Goal: Information Seeking & Learning: Learn about a topic

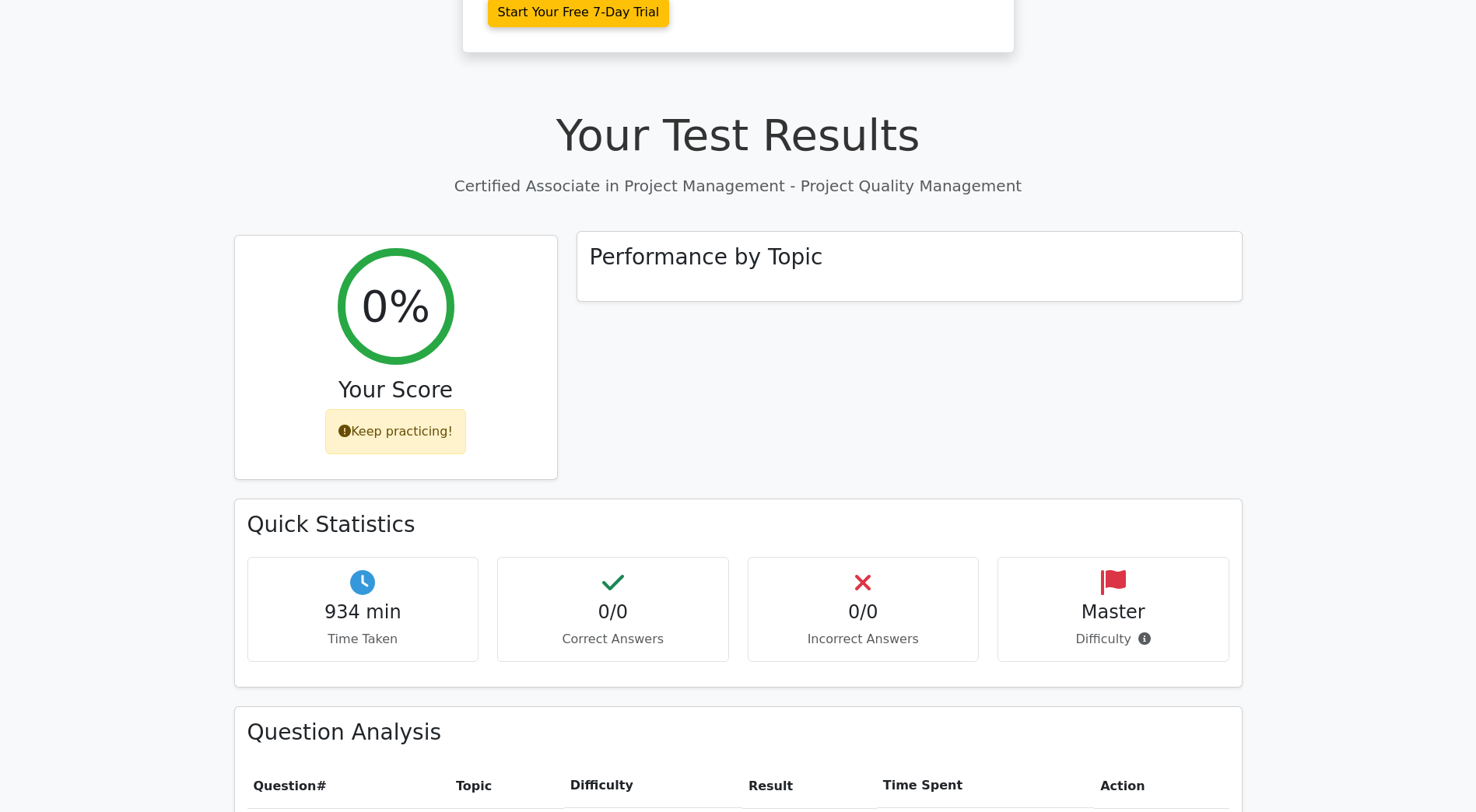
click at [698, 244] on h3 "Performance by Topic" at bounding box center [706, 257] width 234 height 26
click at [700, 244] on h3 "Performance by Topic" at bounding box center [706, 257] width 234 height 26
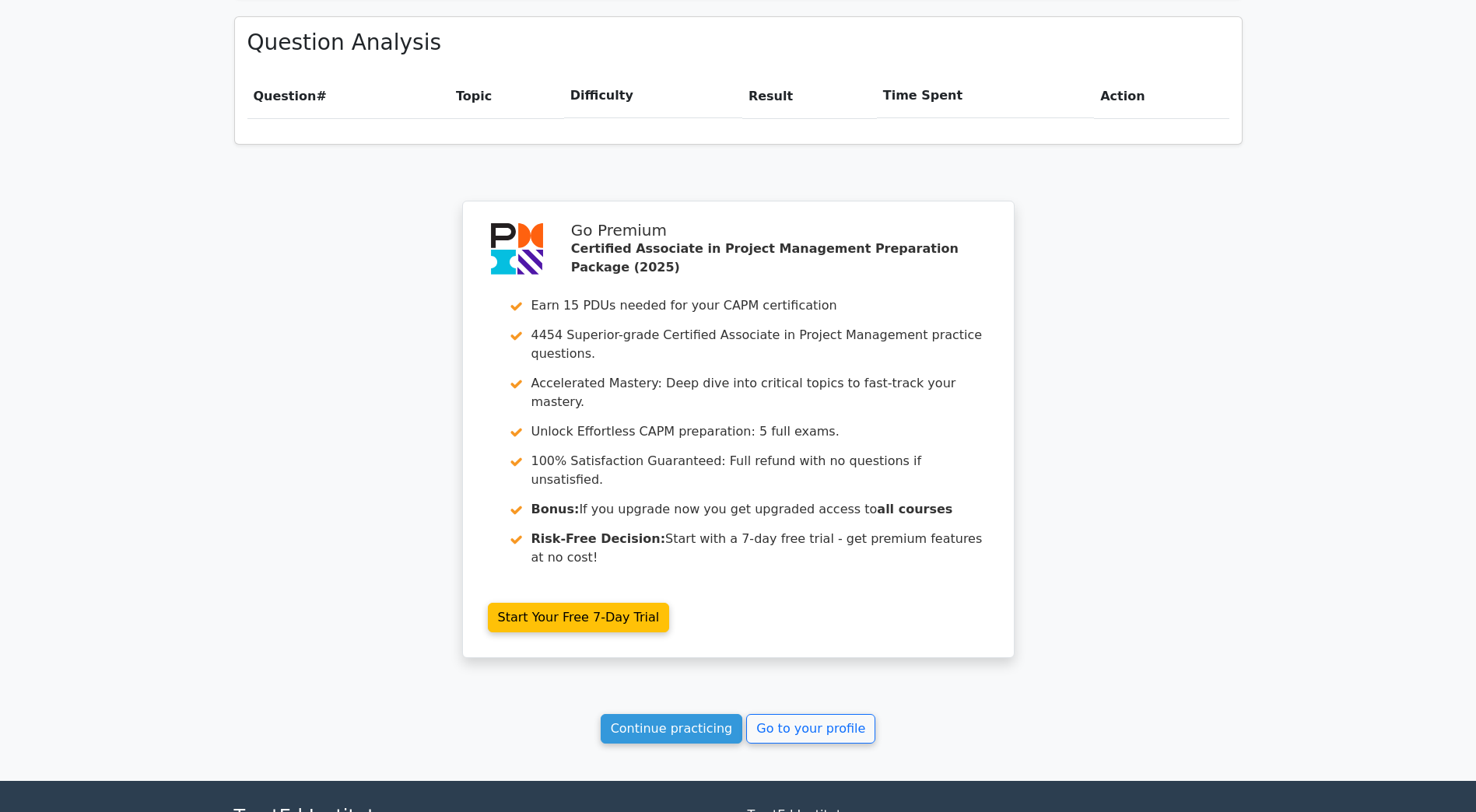
scroll to position [1160, 0]
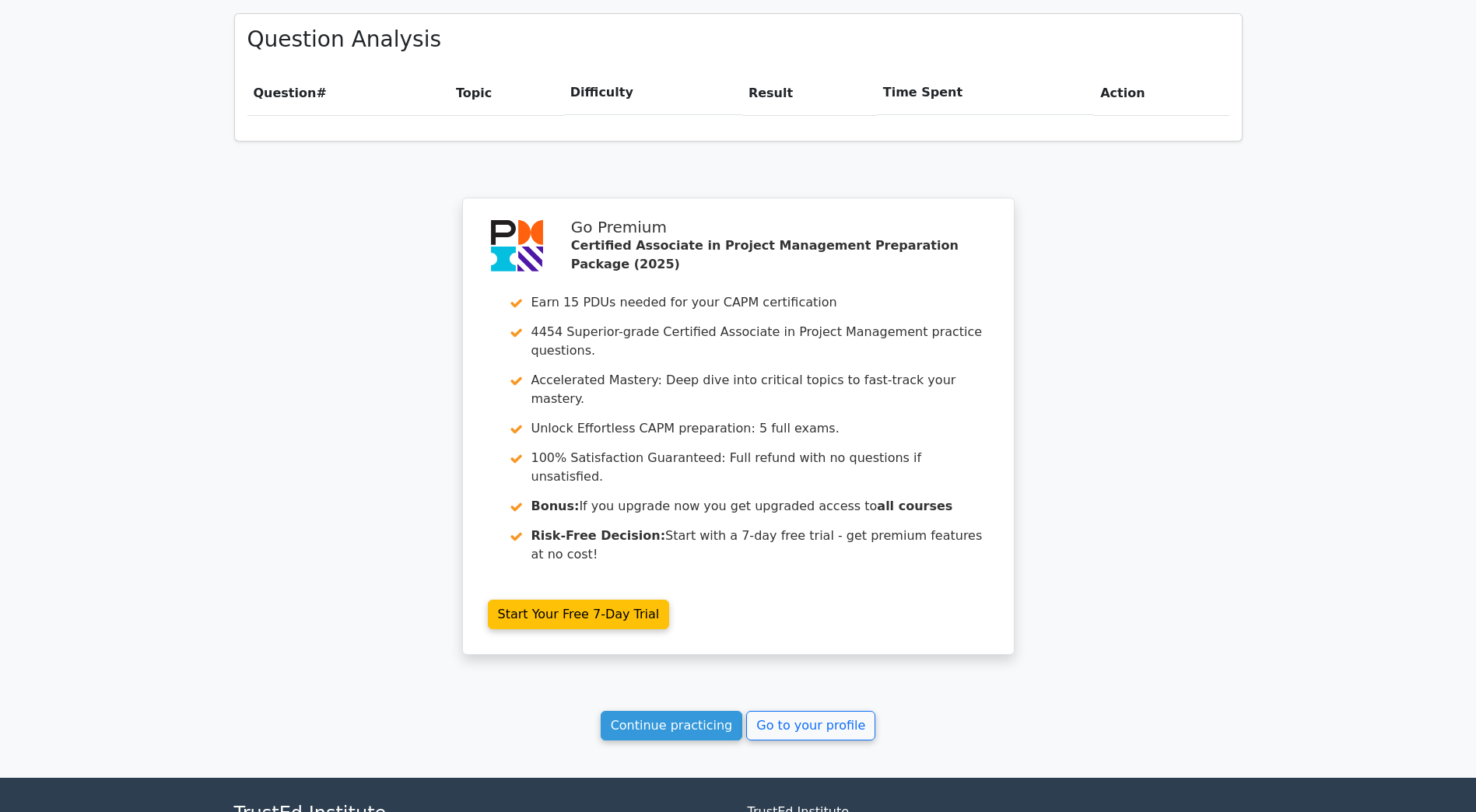
click at [659, 592] on div "Your Test Results Certified Associate in Project Management - Project Quality M…" at bounding box center [738, 77] width 1027 height 1399
click at [657, 711] on link "Continue practicing" at bounding box center [672, 726] width 142 height 30
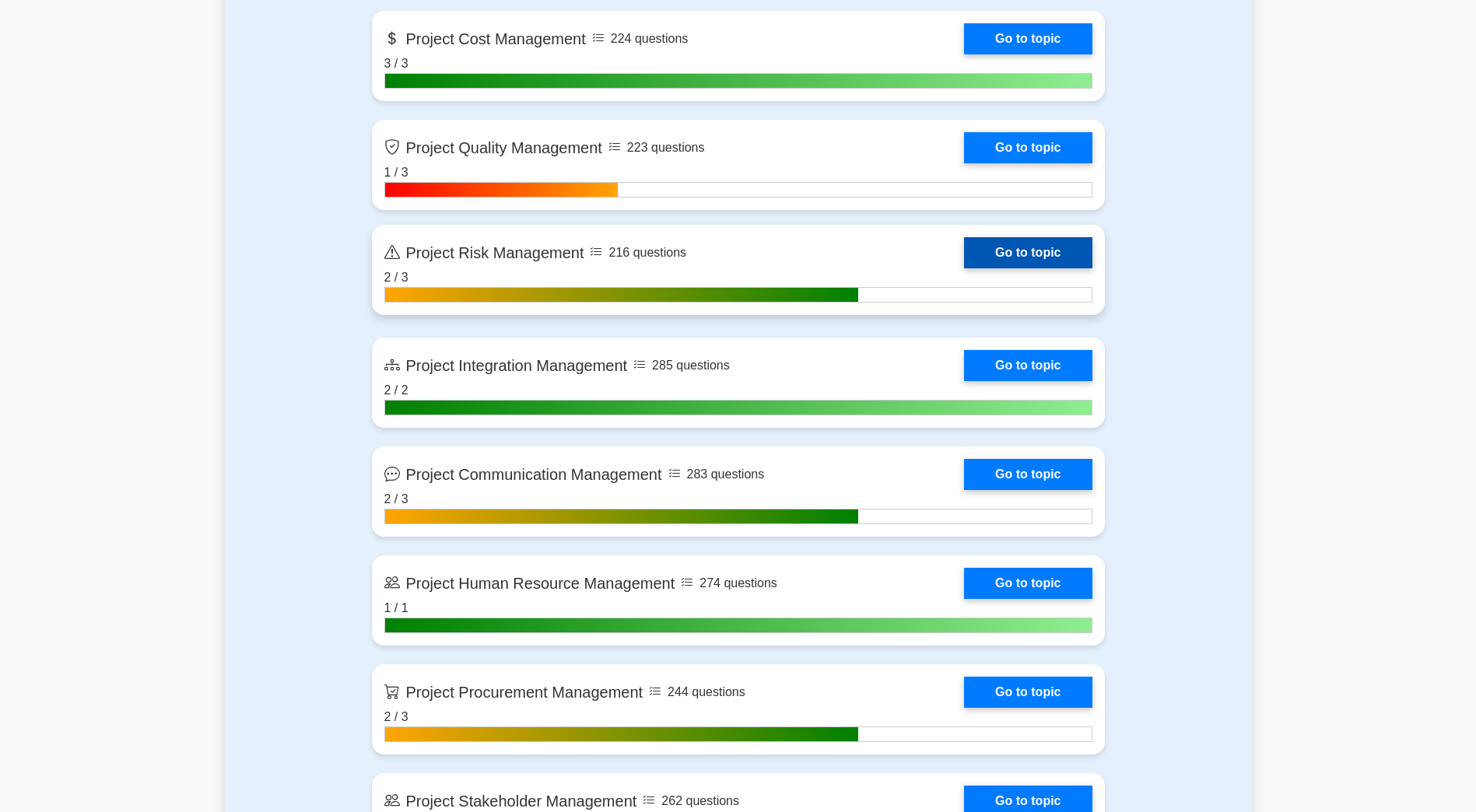
scroll to position [1400, 0]
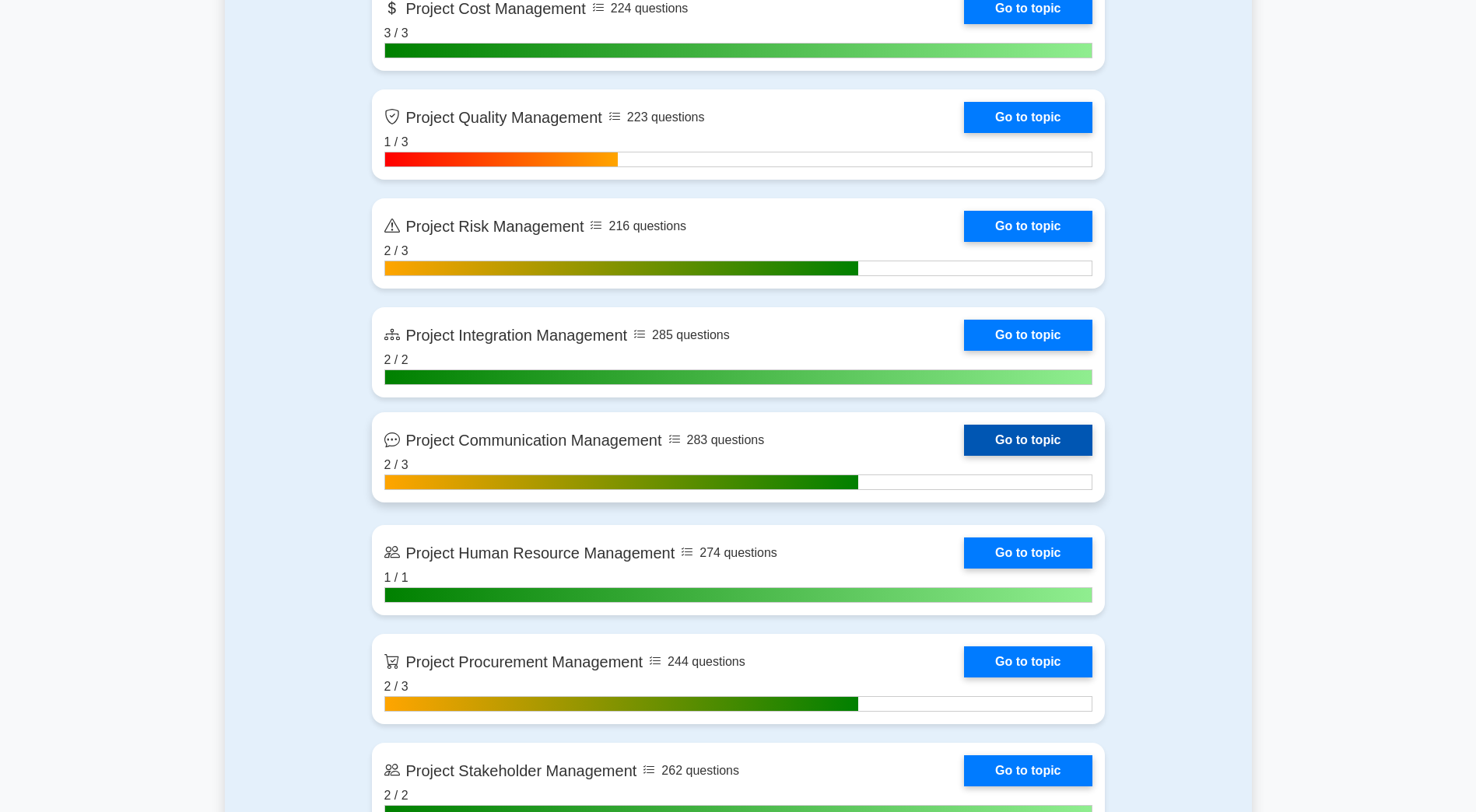
click at [964, 444] on link "Go to topic" at bounding box center [1028, 440] width 128 height 31
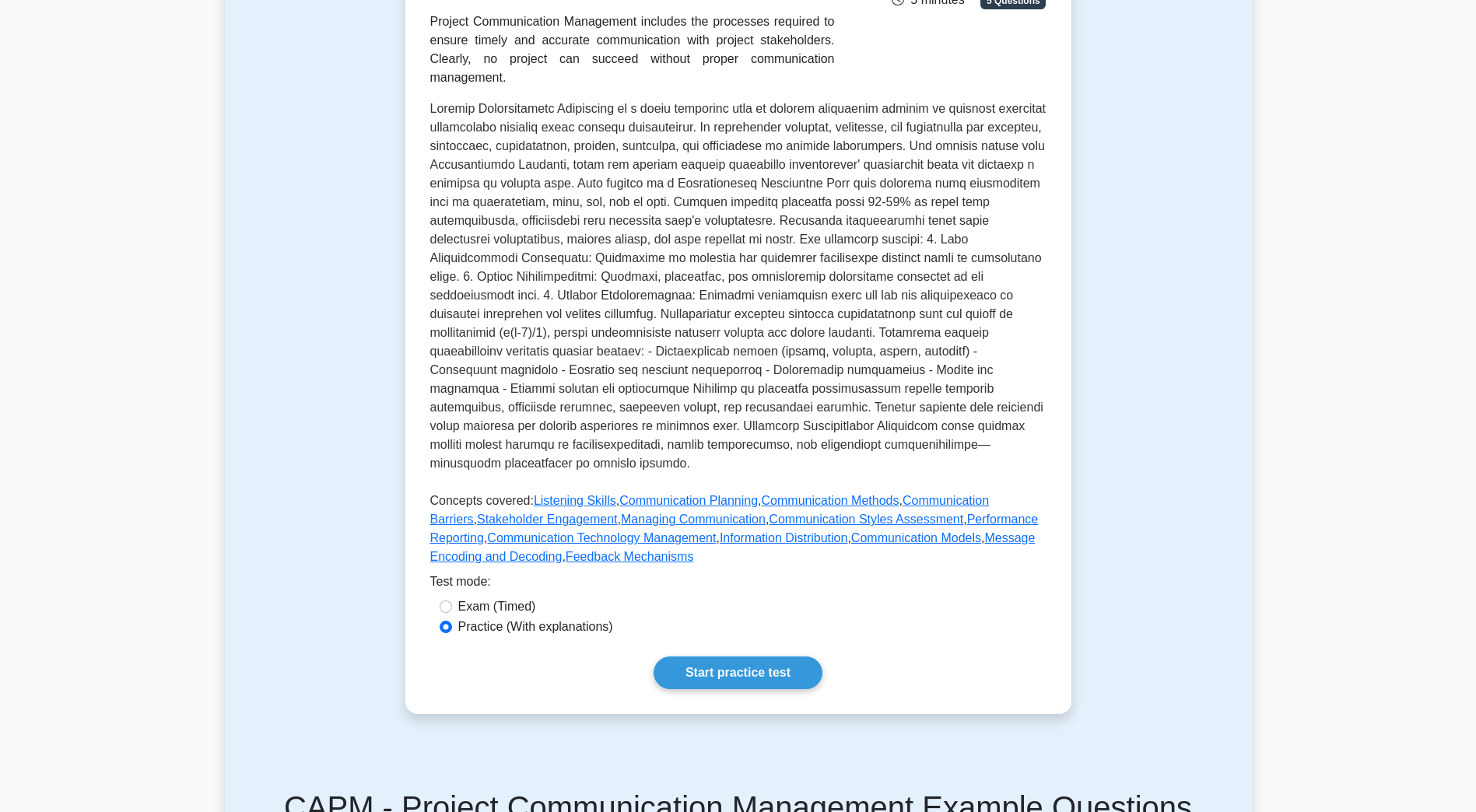
scroll to position [311, 0]
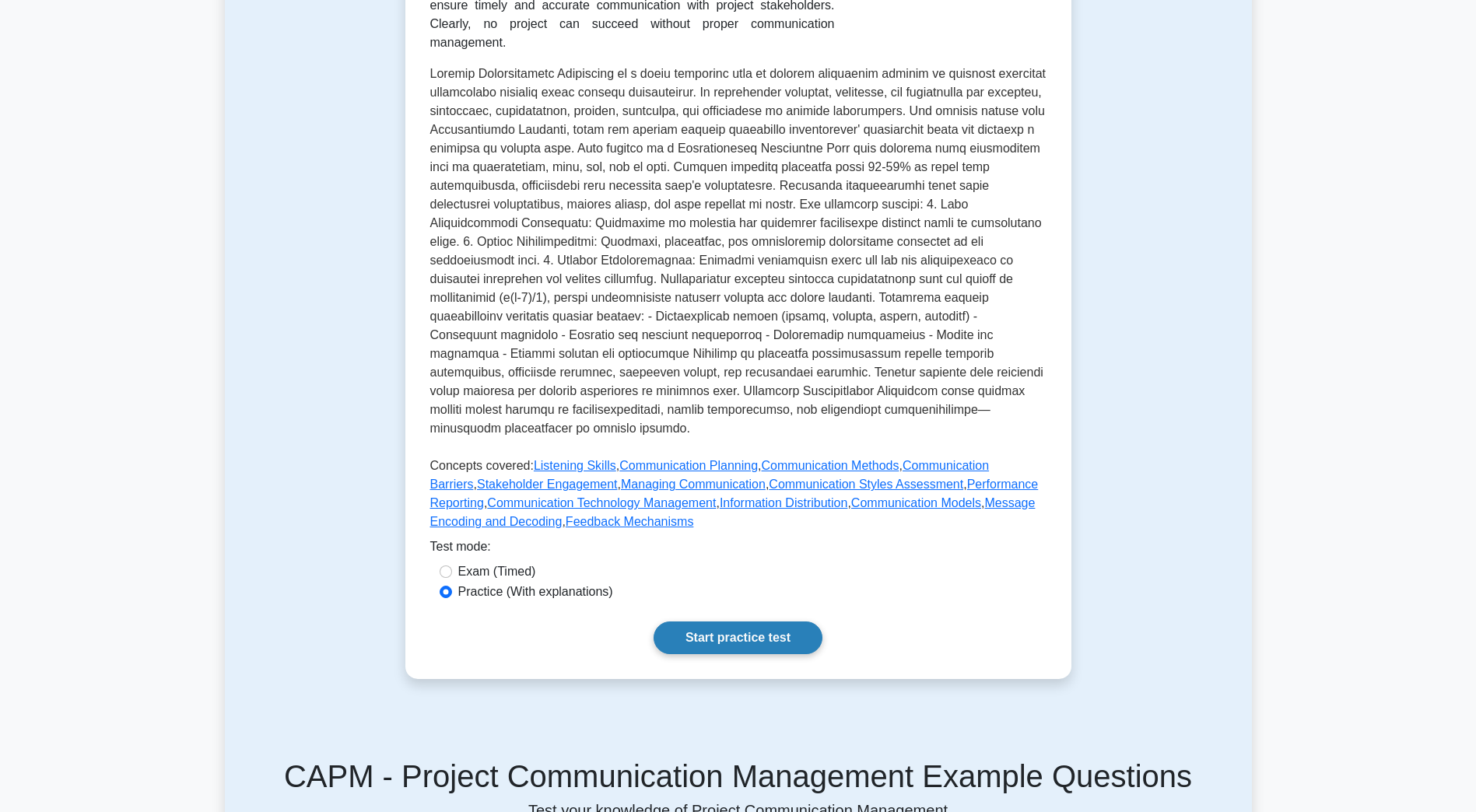
click at [712, 622] on link "Start practice test" at bounding box center [738, 638] width 169 height 33
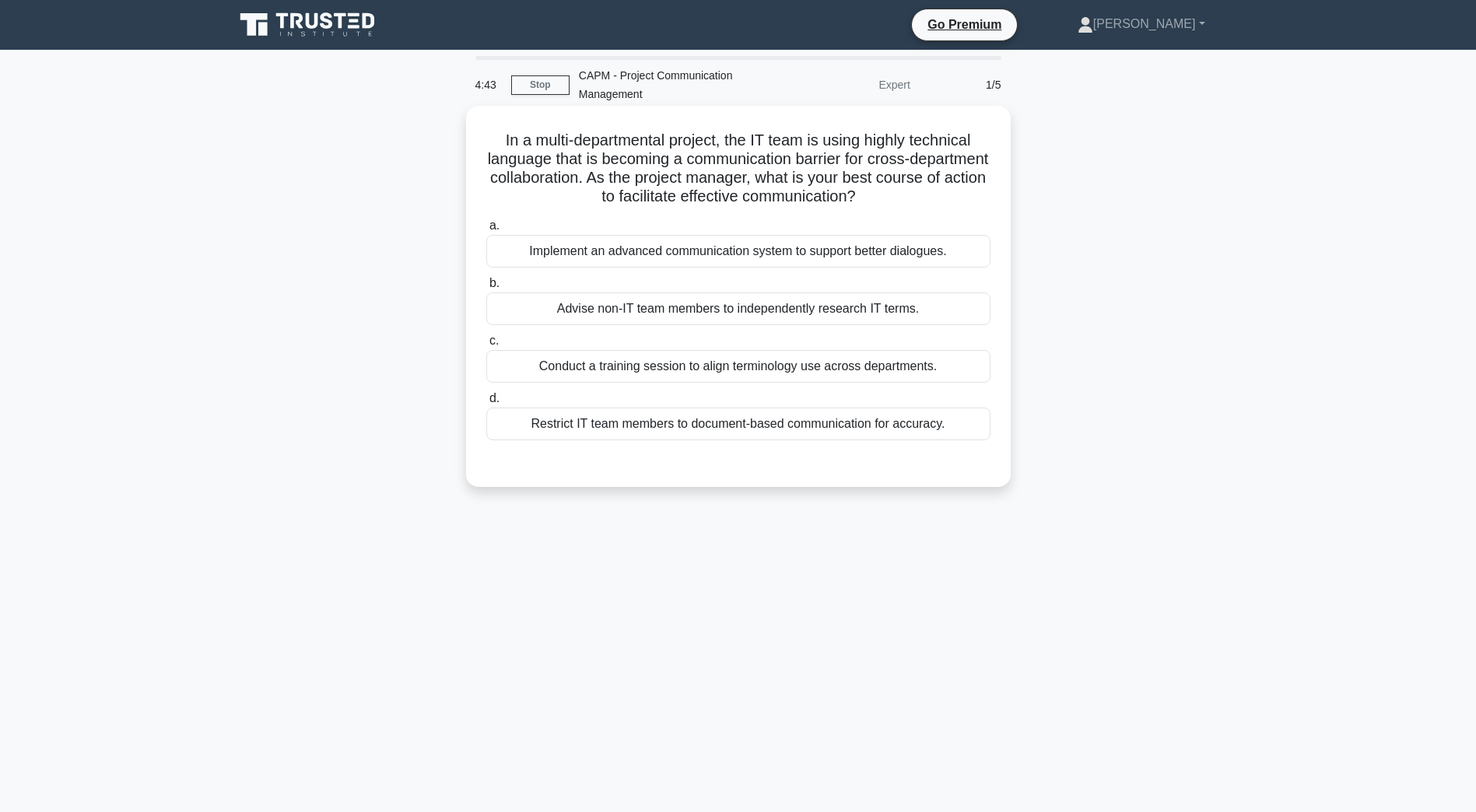
click at [728, 368] on div "Conduct a training session to align terminology use across departments." at bounding box center [738, 366] width 504 height 33
click at [486, 347] on input "c. Conduct a training session to align terminology use across departments." at bounding box center [486, 341] width 0 height 10
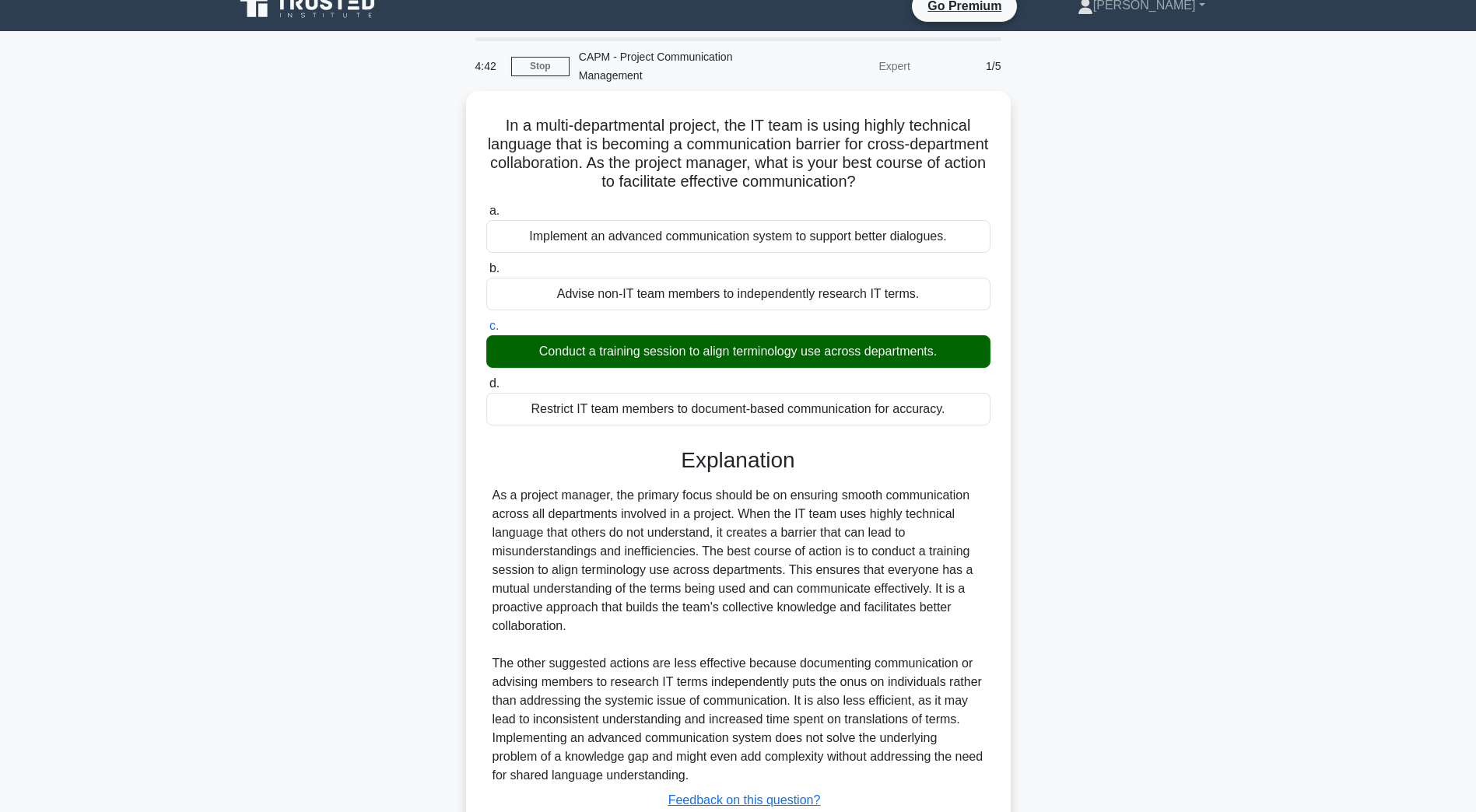
scroll to position [129, 0]
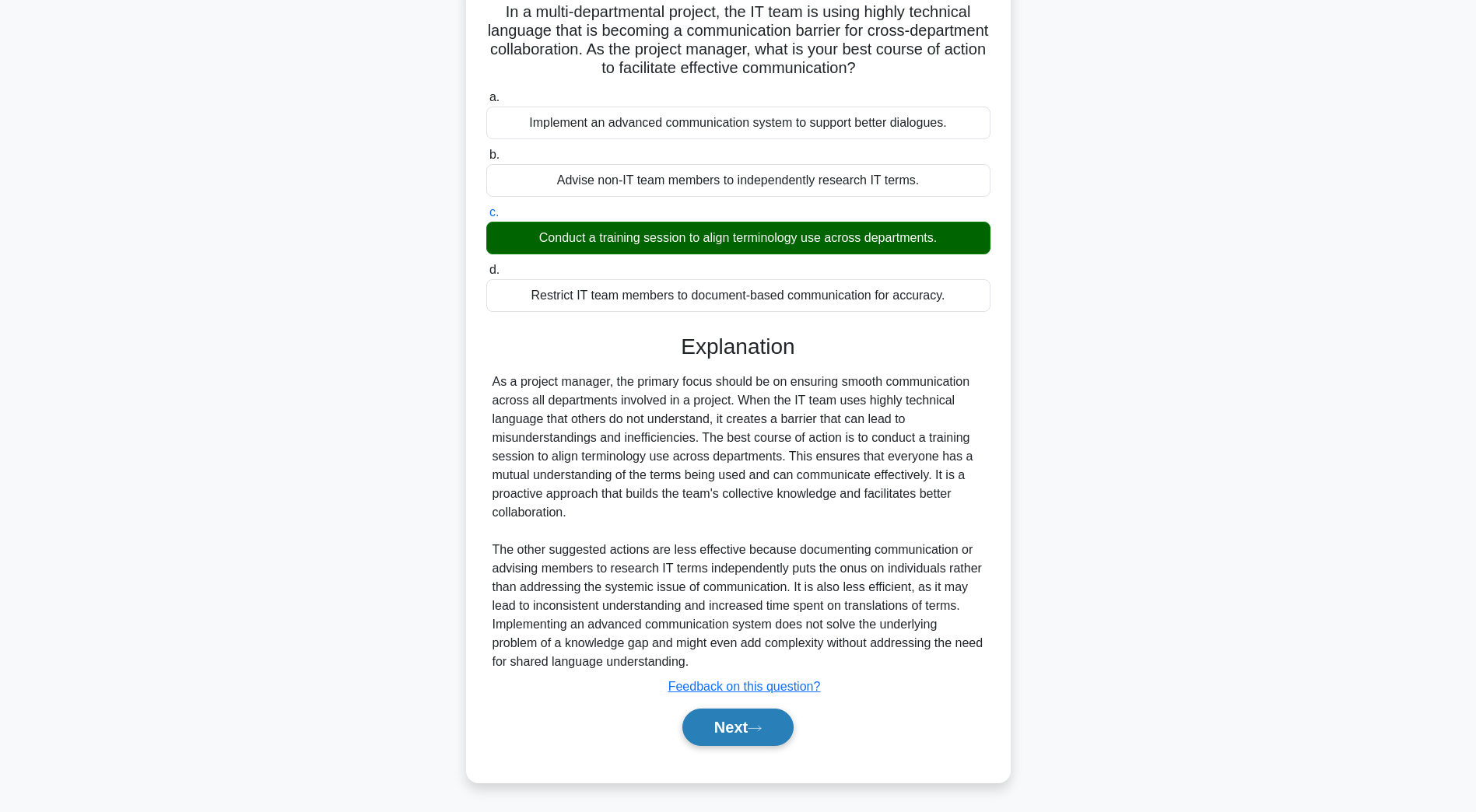
click at [705, 732] on button "Next" at bounding box center [738, 727] width 111 height 37
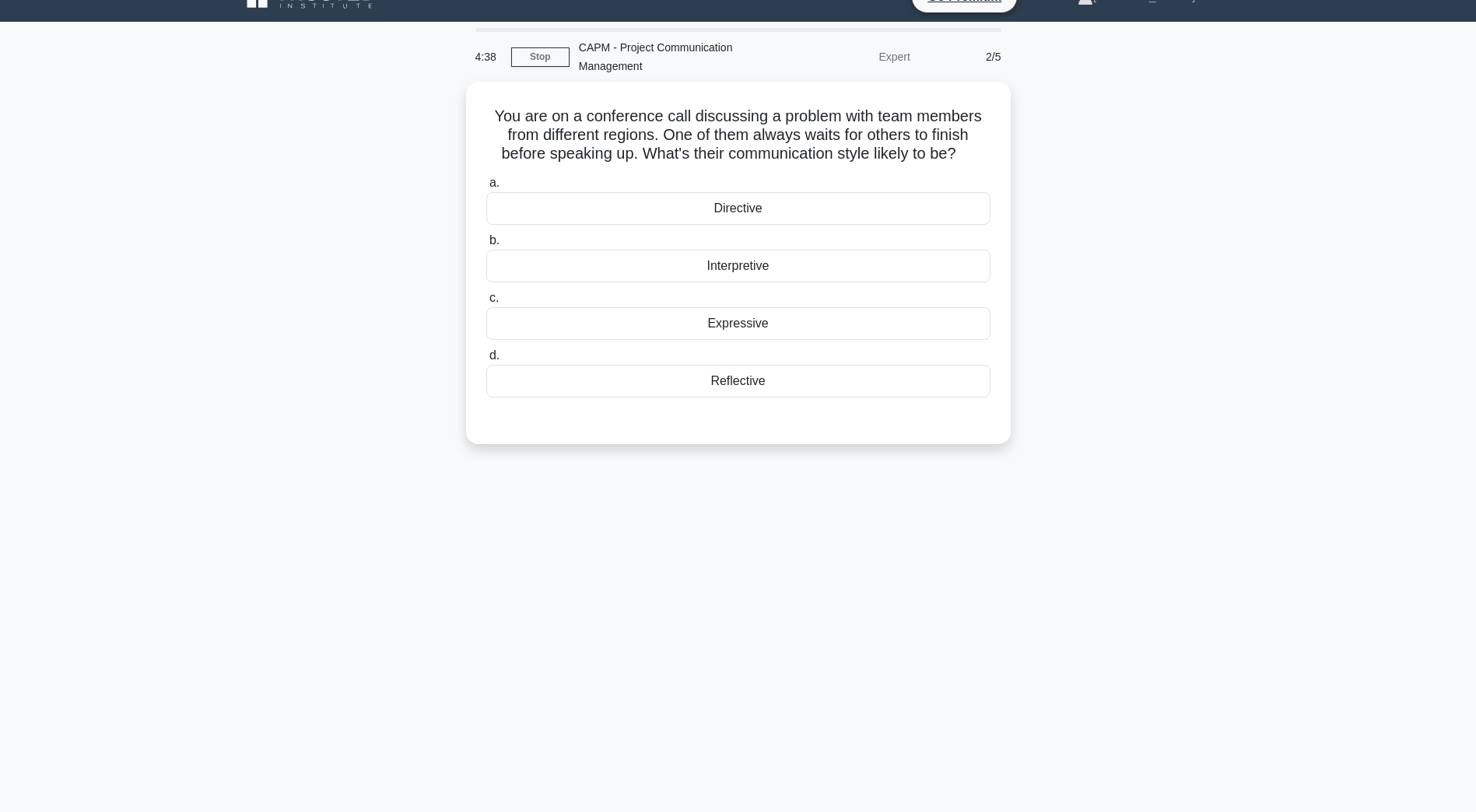
scroll to position [28, 0]
click at [692, 384] on div "Reflective" at bounding box center [738, 378] width 504 height 33
click at [486, 357] on input "d. Reflective" at bounding box center [486, 352] width 0 height 10
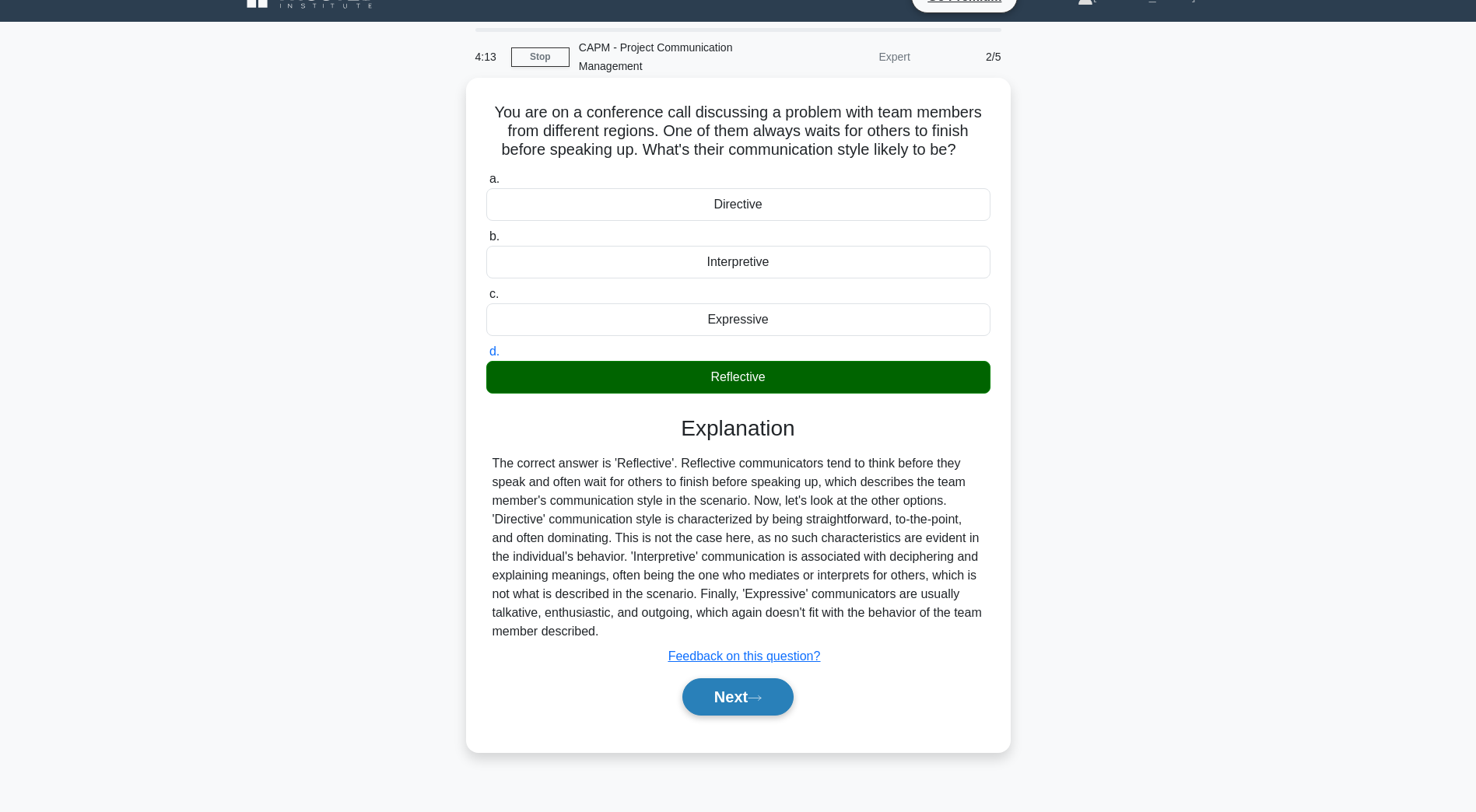
click at [763, 704] on button "Next" at bounding box center [738, 696] width 111 height 37
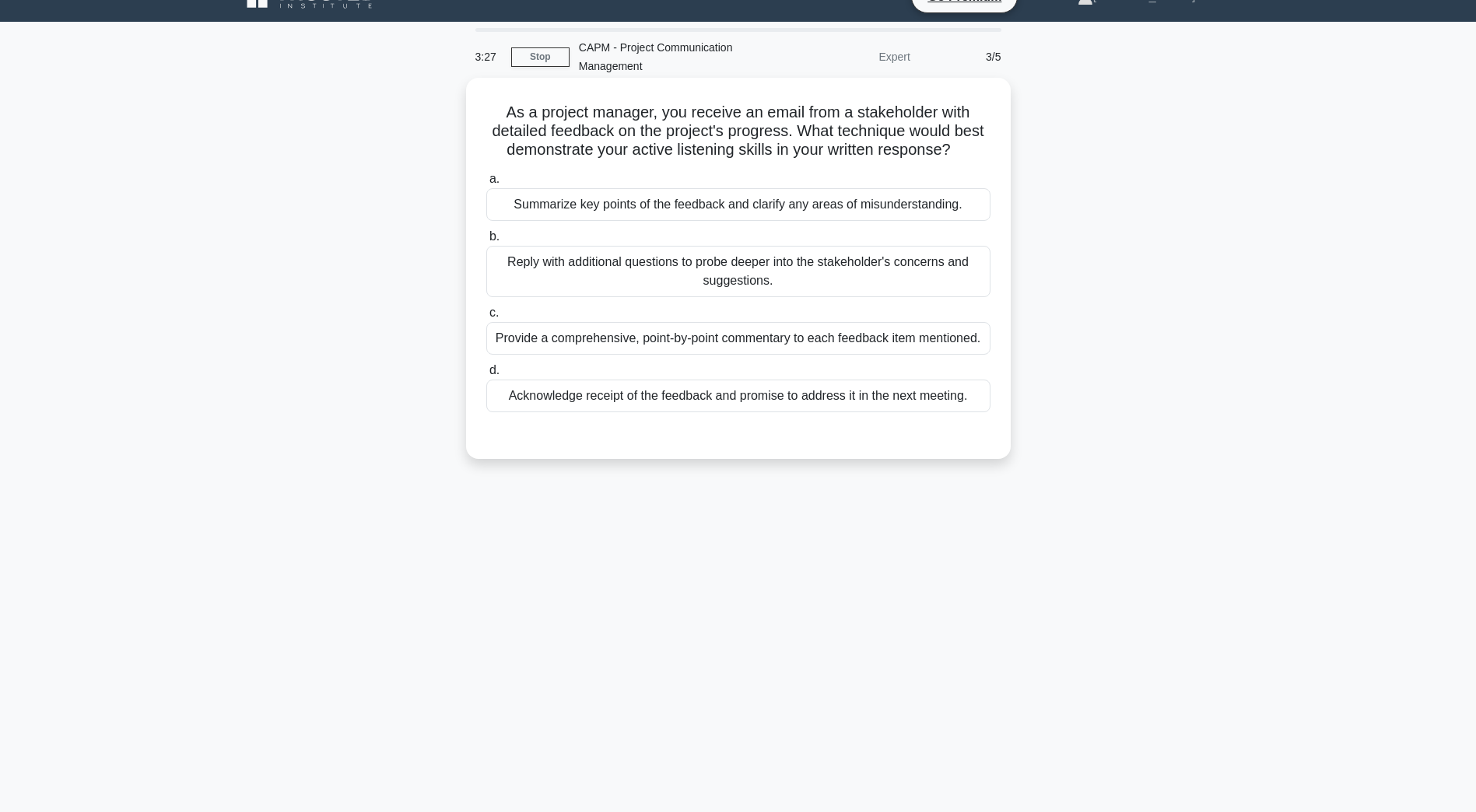
click at [576, 219] on div "Summarize key points of the feedback and clarify any areas of misunderstanding." at bounding box center [738, 205] width 504 height 33
click at [486, 184] on input "a. Summarize key points of the feedback and clarify any areas of misunderstandi…" at bounding box center [486, 180] width 0 height 10
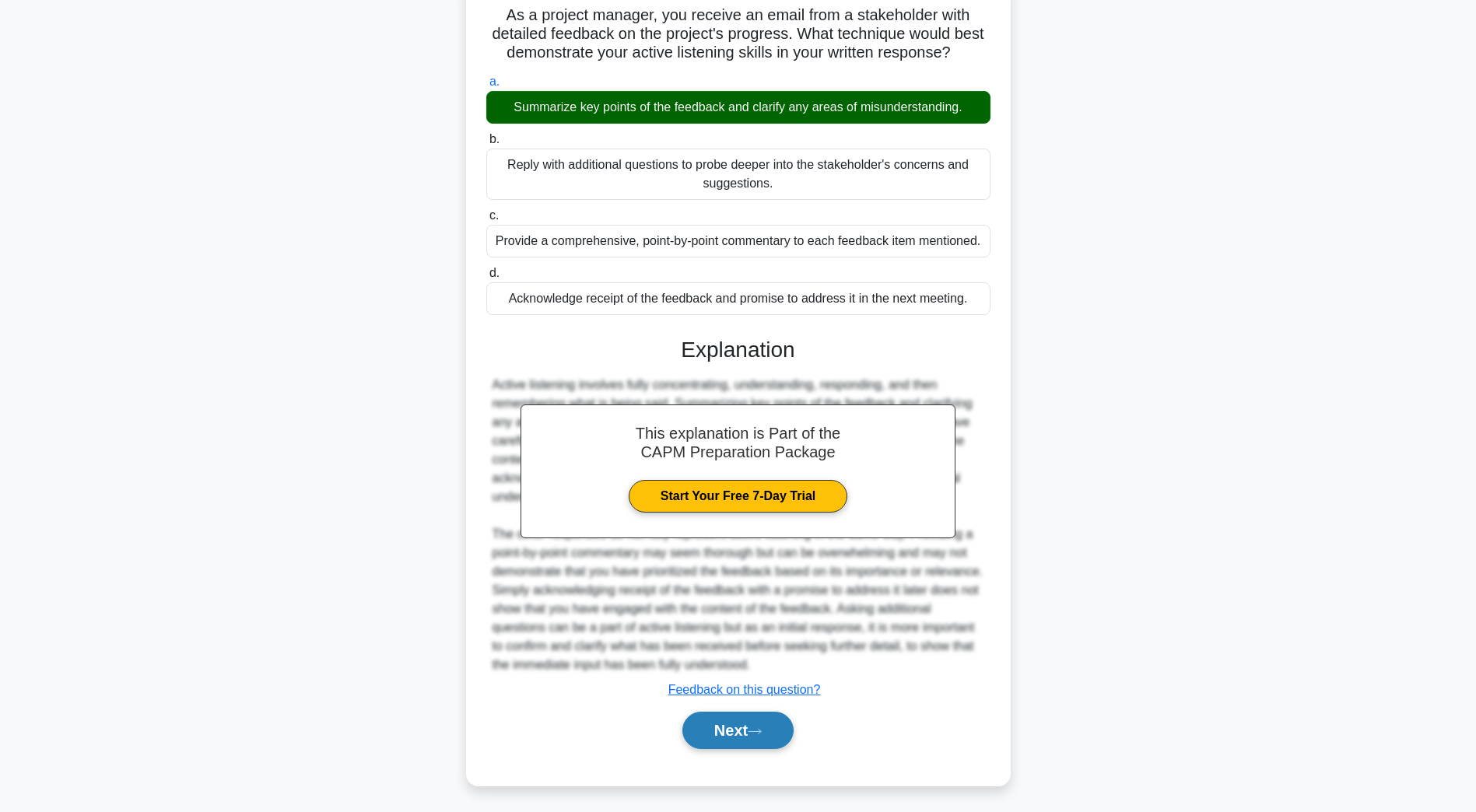
scroll to position [129, 0]
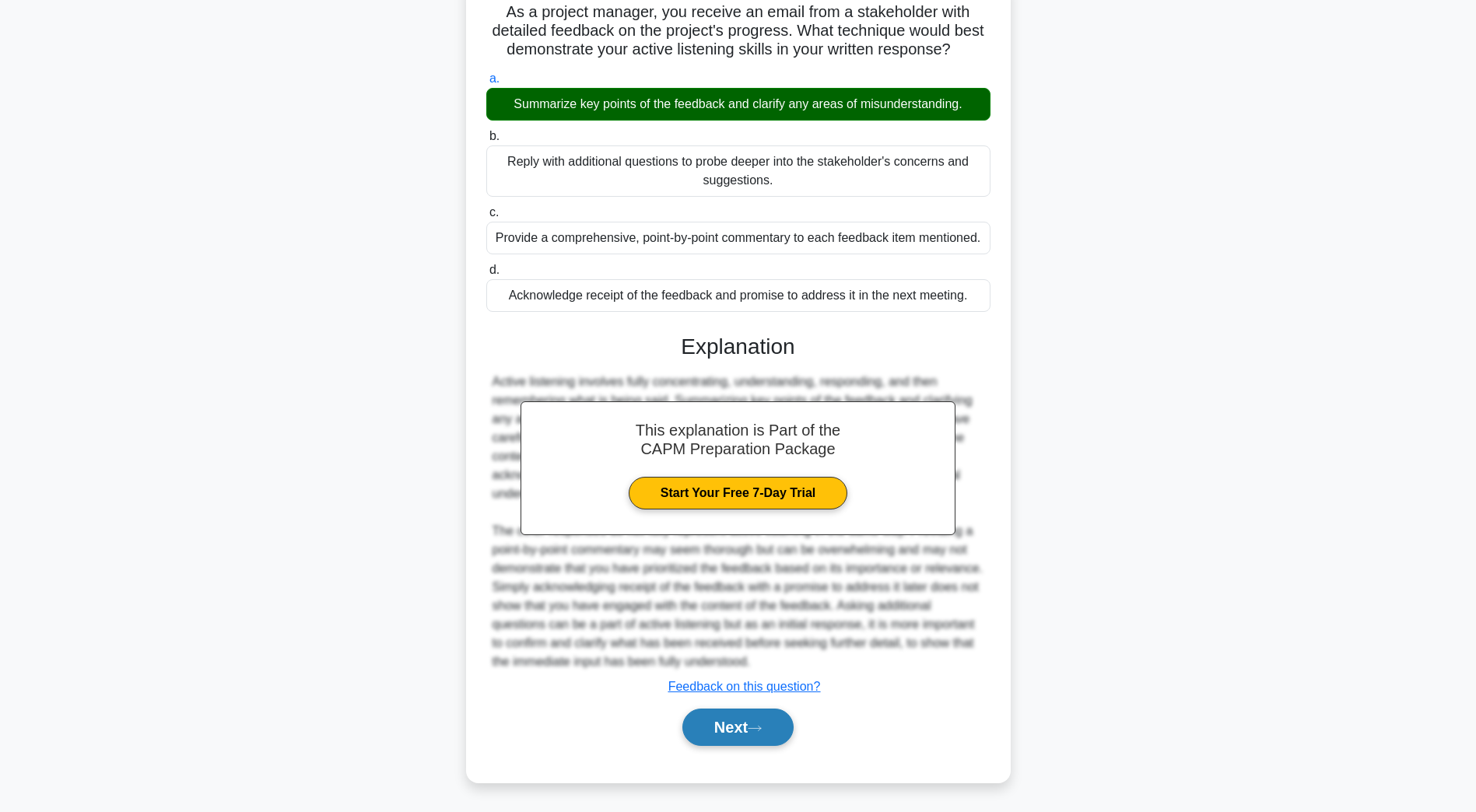
click at [754, 732] on icon at bounding box center [755, 729] width 14 height 9
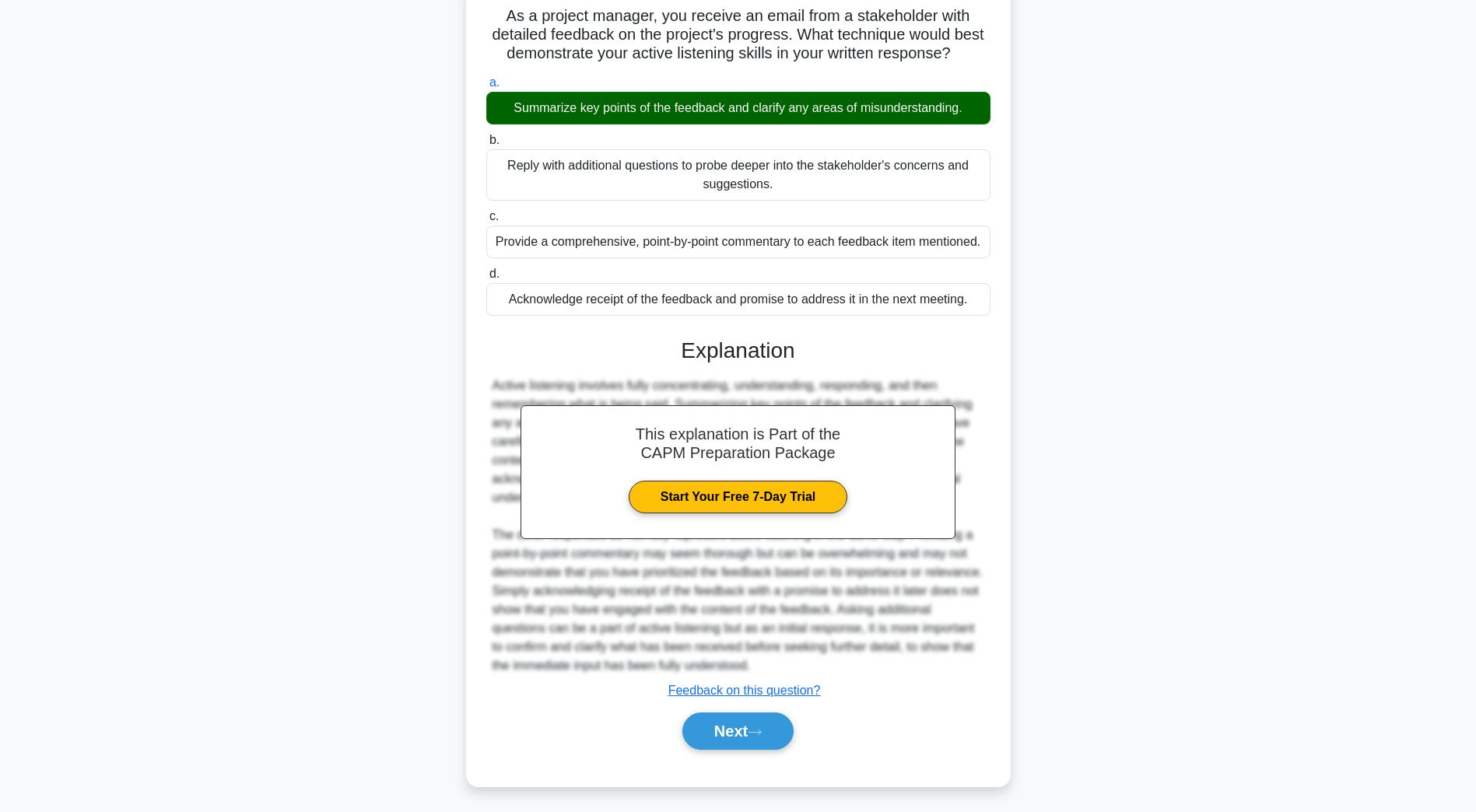
scroll to position [28, 0]
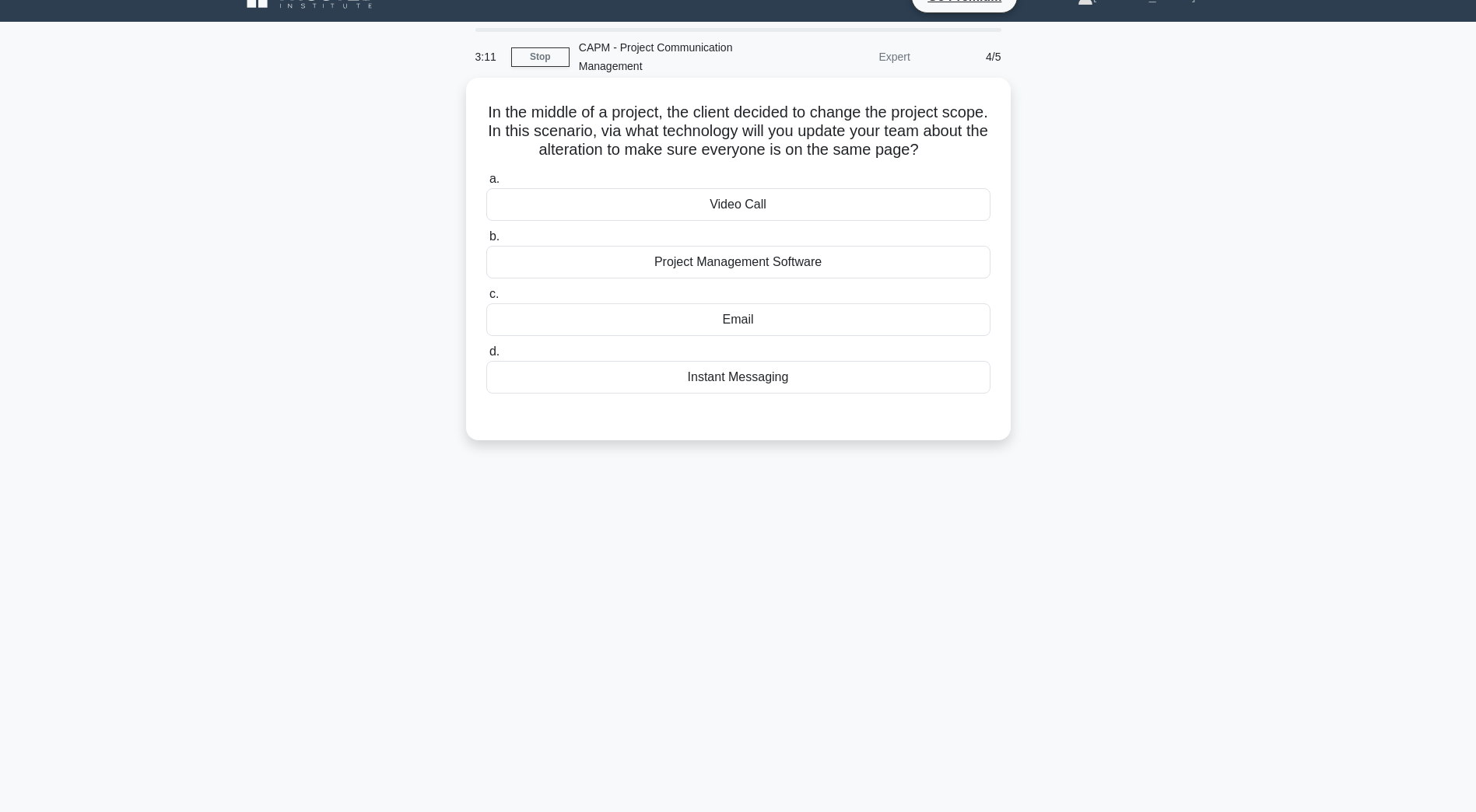
click at [625, 327] on div "Email" at bounding box center [738, 320] width 504 height 33
click at [486, 300] on input "c. Email" at bounding box center [486, 294] width 0 height 10
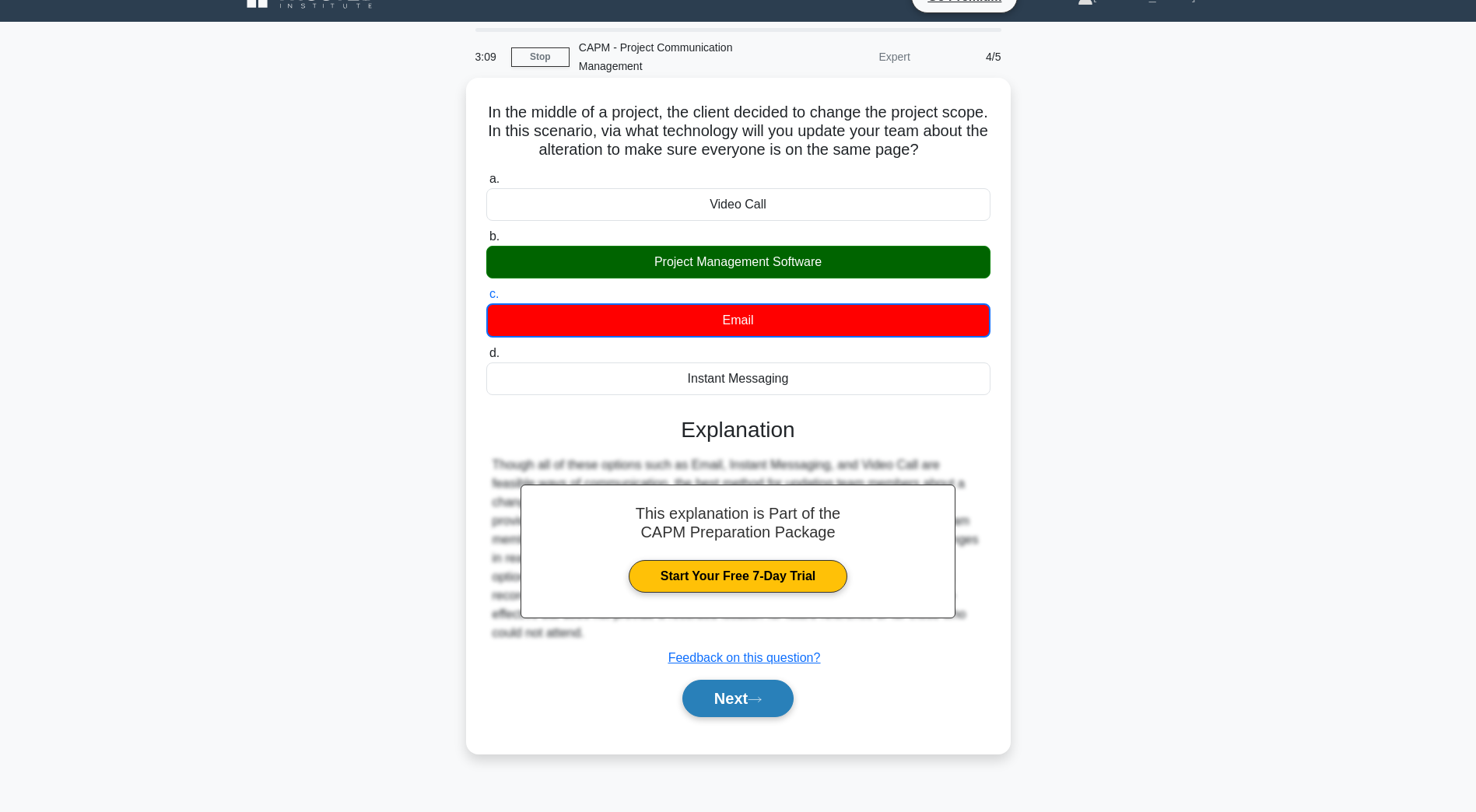
drag, startPoint x: 745, startPoint y: 720, endPoint x: 735, endPoint y: 712, distance: 12.8
click at [745, 719] on div "Next" at bounding box center [738, 698] width 504 height 50
click at [728, 702] on button "Next" at bounding box center [738, 698] width 111 height 37
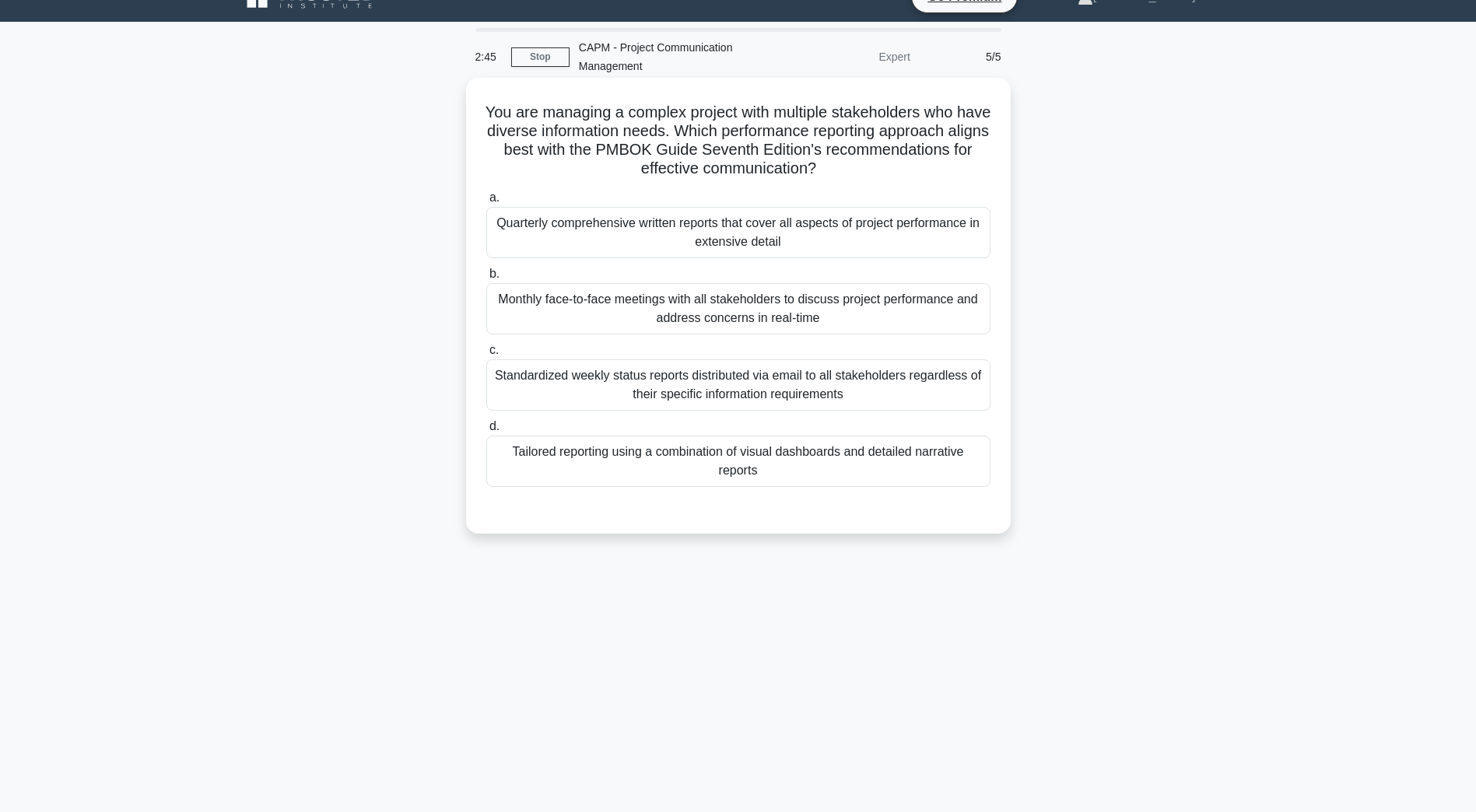
click at [764, 462] on div "Tailored reporting using a combination of visual dashboards and detailed narrat…" at bounding box center [738, 461] width 504 height 51
click at [486, 432] on input "d. Tailored reporting using a combination of visual dashboards and detailed nar…" at bounding box center [486, 426] width 0 height 10
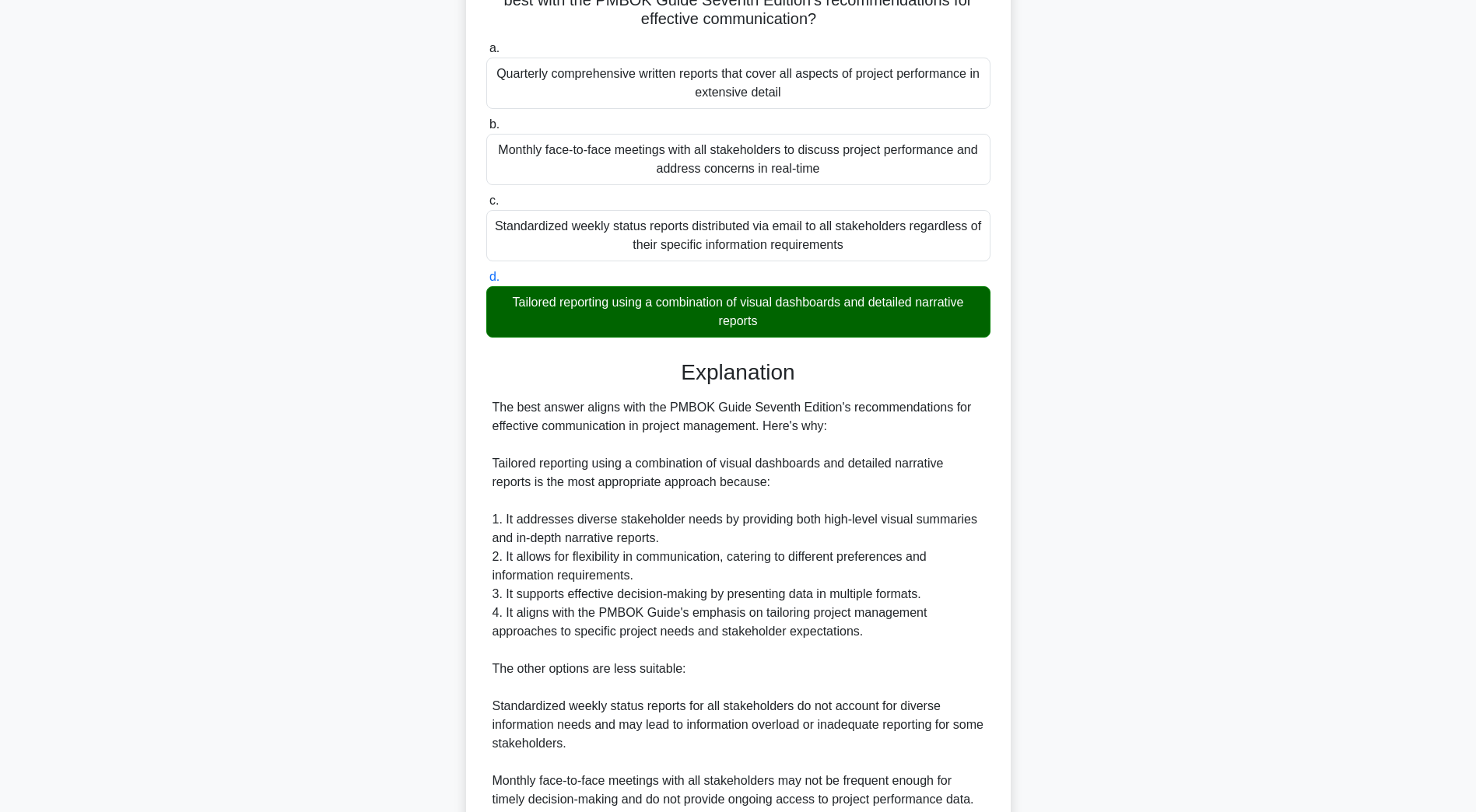
scroll to position [417, 0]
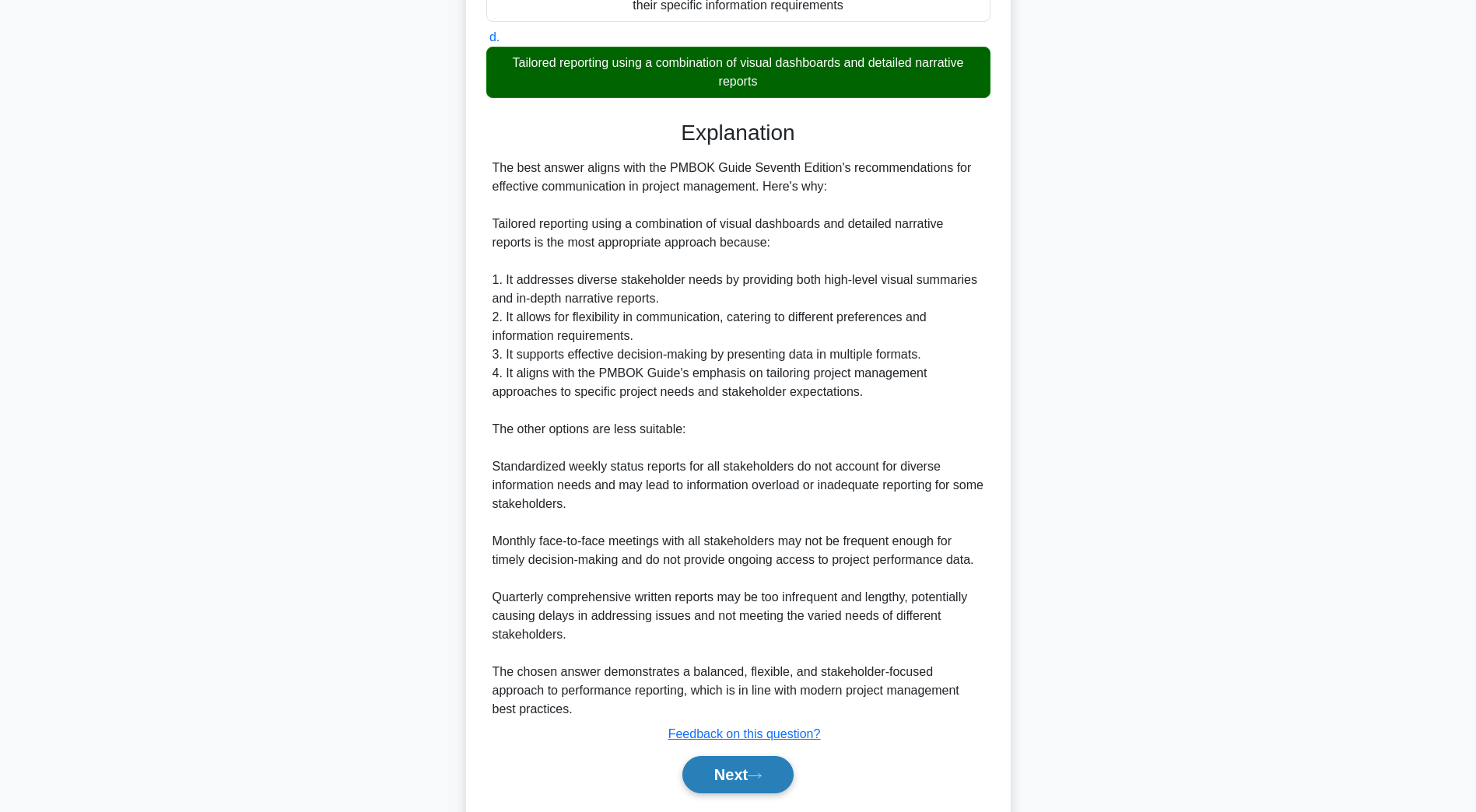
click at [750, 786] on button "Next" at bounding box center [738, 775] width 111 height 37
